Goal: Task Accomplishment & Management: Manage account settings

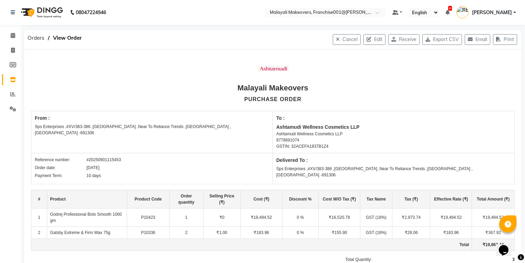
click at [6, 102] on li "Settings" at bounding box center [10, 109] width 21 height 15
click at [19, 94] on li "Reports" at bounding box center [10, 94] width 21 height 15
click at [10, 94] on icon at bounding box center [12, 93] width 5 height 5
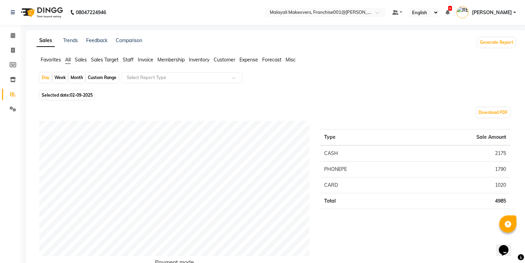
click at [503, 13] on span "[PERSON_NAME]" at bounding box center [492, 12] width 40 height 7
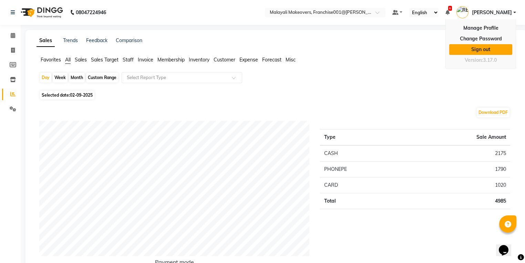
click at [496, 49] on link "Sign out" at bounding box center [480, 49] width 63 height 11
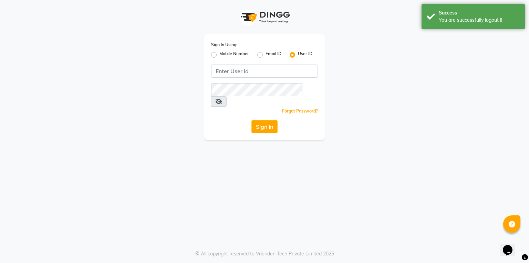
click at [220, 55] on label "Mobile Number" at bounding box center [235, 55] width 30 height 8
click at [220, 55] on input "Mobile Number" at bounding box center [222, 53] width 4 height 4
radio input "true"
radio input "false"
click at [255, 64] on div "Sign In Using: Mobile Number Email ID User ID Country Code × +91 Remember me Fo…" at bounding box center [264, 87] width 121 height 106
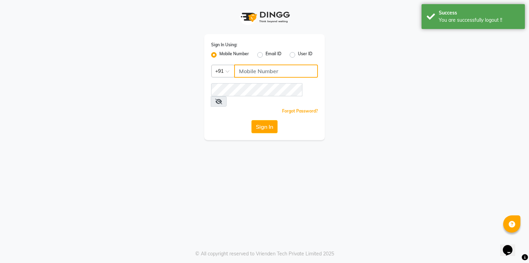
click at [300, 73] on input "Username" at bounding box center [276, 70] width 84 height 13
type input "7902668670"
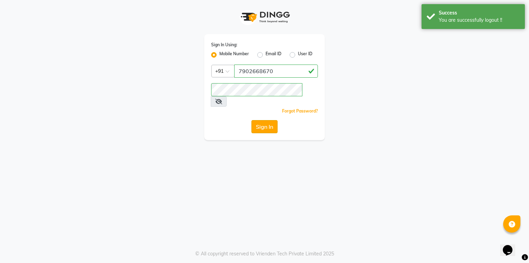
click at [265, 120] on button "Sign In" at bounding box center [265, 126] width 26 height 13
